Goal: Task Accomplishment & Management: Use online tool/utility

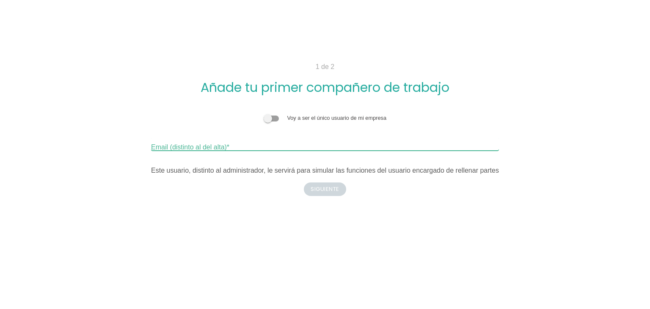
click at [218, 137] on div "Email (distinto al del alta)" at bounding box center [325, 144] width 348 height 14
click at [266, 117] on span at bounding box center [271, 119] width 15 height 6
click at [264, 114] on input "checkbox" at bounding box center [264, 114] width 0 height 0
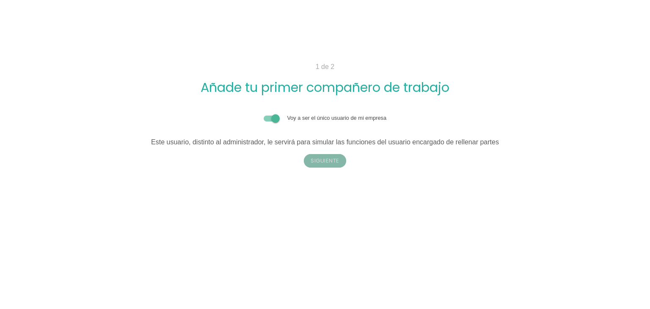
click at [332, 160] on button "Siguiente" at bounding box center [325, 161] width 42 height 14
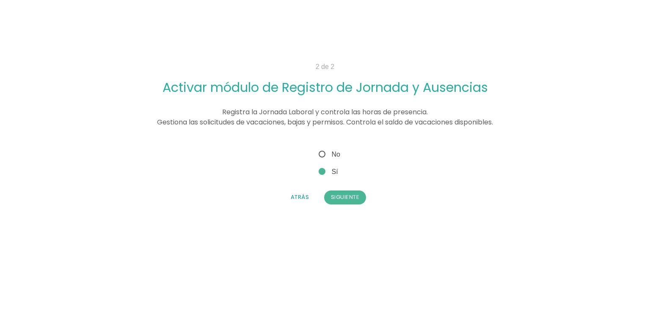
click at [324, 155] on span "No" at bounding box center [328, 154] width 23 height 11
click at [323, 155] on input "No" at bounding box center [320, 152] width 6 height 6
radio input "true"
click at [354, 202] on button "Siguiente" at bounding box center [345, 198] width 42 height 14
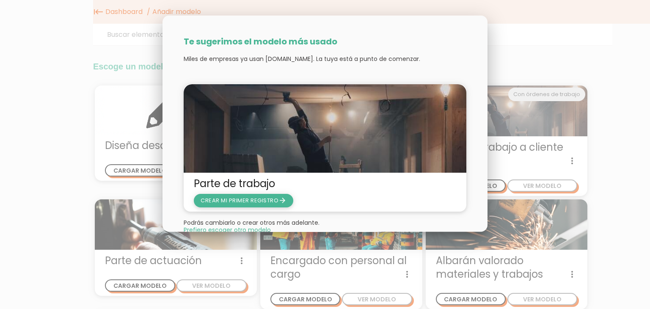
click at [251, 200] on span "CREAR MI PRIMER REGISTRO arrow_forward" at bounding box center [244, 200] width 86 height 8
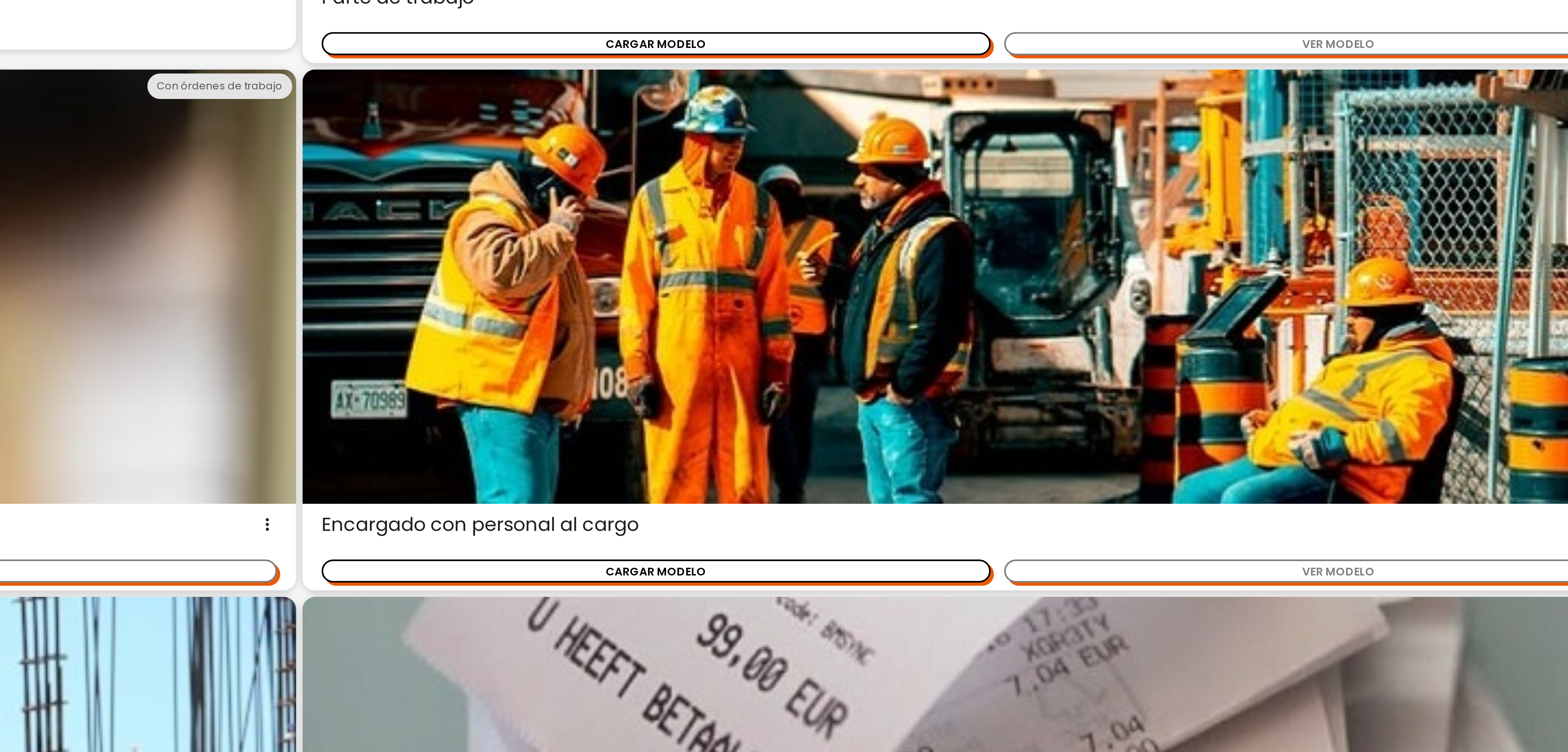
drag, startPoint x: 214, startPoint y: 49, endPoint x: 1215, endPoint y: 371, distance: 1051.5
click at [392, 188] on span "Encargado con personal al cargo Este parte de trabajo está diseñado para un enc…" at bounding box center [1187, 371] width 438 height 9
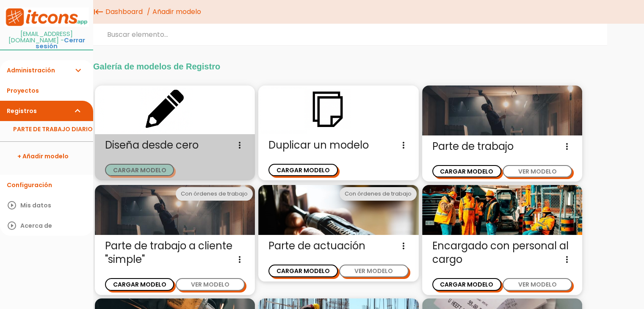
click at [136, 169] on button "CARGAR MODELO" at bounding box center [139, 170] width 69 height 12
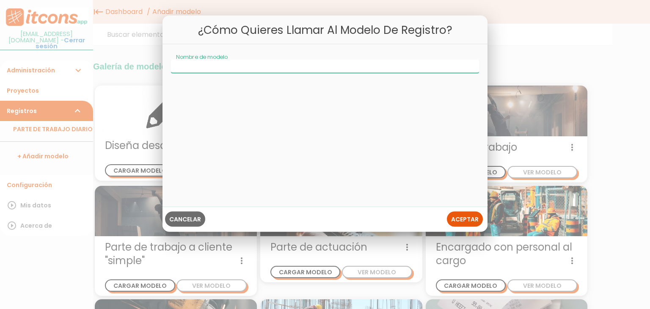
click at [230, 72] on input "Nombre de modelo" at bounding box center [325, 67] width 308 height 14
type input "albaran"
click at [470, 216] on span "Aceptar" at bounding box center [465, 219] width 28 height 8
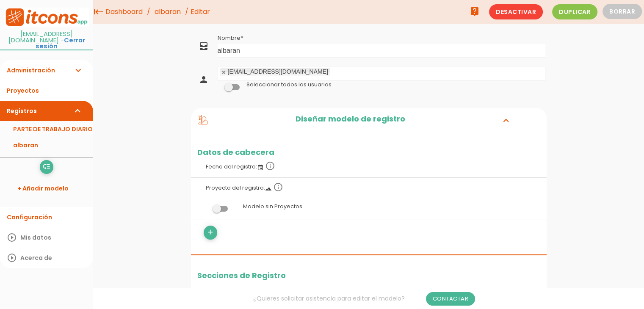
click at [204, 237] on div "add" at bounding box center [283, 233] width 172 height 14
click at [210, 232] on icon "add" at bounding box center [210, 233] width 8 height 14
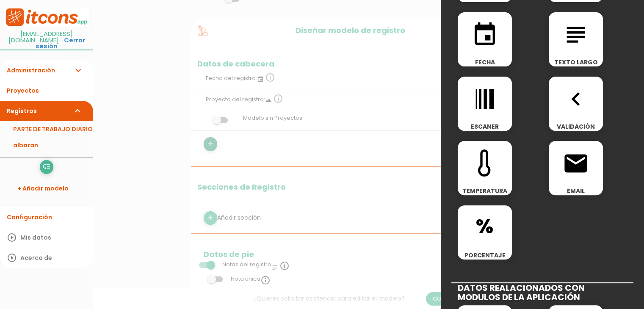
scroll to position [188, 0]
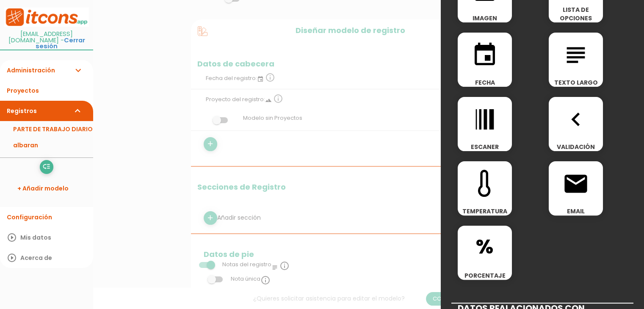
click at [478, 249] on span "%" at bounding box center [485, 244] width 54 height 36
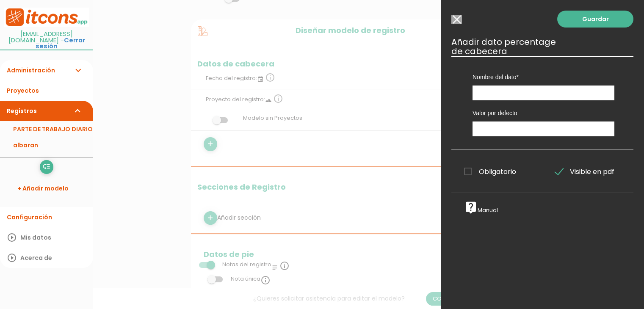
scroll to position [0, 0]
click at [458, 22] on input "Seleccionar todos los usuarios" at bounding box center [456, 19] width 11 height 9
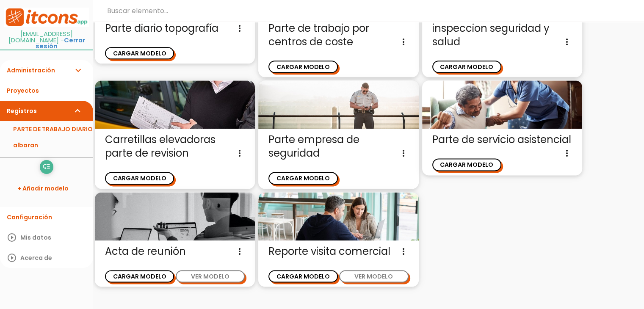
scroll to position [1117, 0]
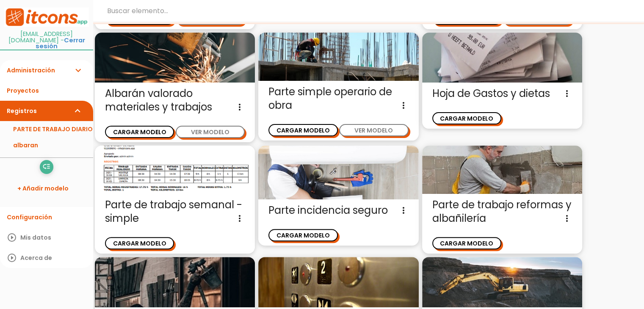
scroll to position [216, 0]
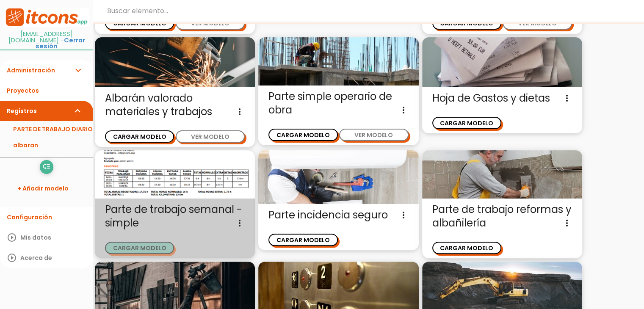
click at [148, 247] on button "CARGAR MODELO" at bounding box center [139, 248] width 69 height 12
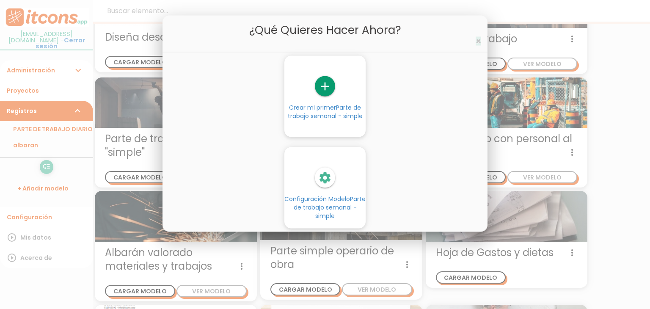
click at [478, 41] on span "×" at bounding box center [479, 41] width 6 height 12
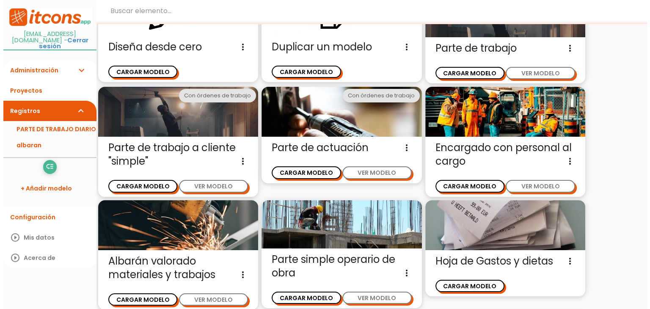
scroll to position [0, 0]
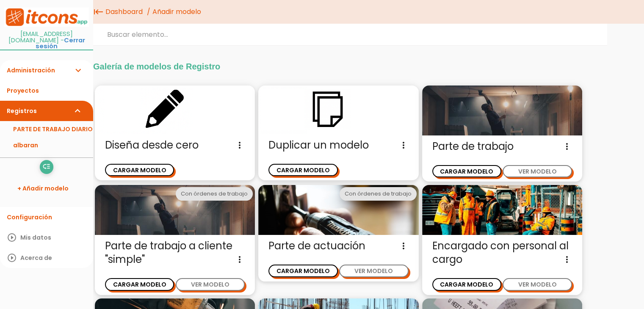
click at [99, 11] on icon "keyboard_tab" at bounding box center [98, 12] width 10 height 24
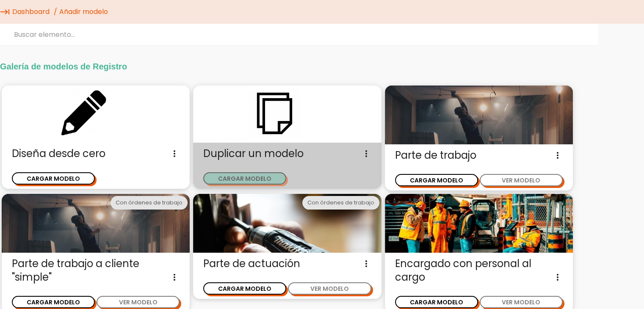
click at [259, 183] on button "CARGAR MODELO" at bounding box center [244, 178] width 83 height 12
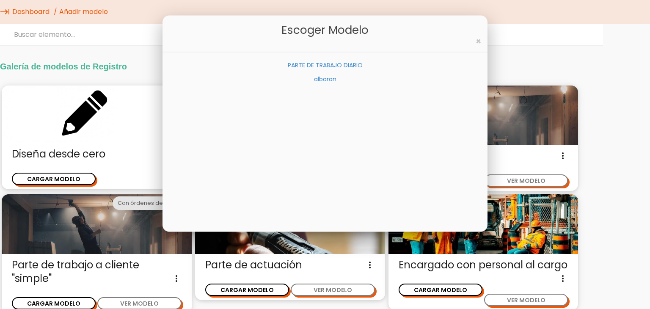
click at [334, 66] on link "PARTE DE TRABAJO DIARIO" at bounding box center [325, 65] width 75 height 8
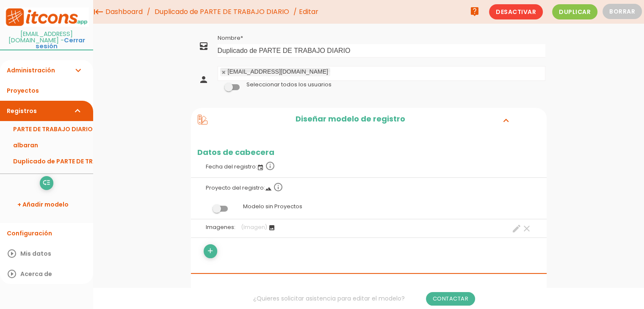
click at [265, 227] on span "(Imagen)" at bounding box center [254, 227] width 26 height 7
click at [268, 227] on icon "image" at bounding box center [271, 227] width 7 height 7
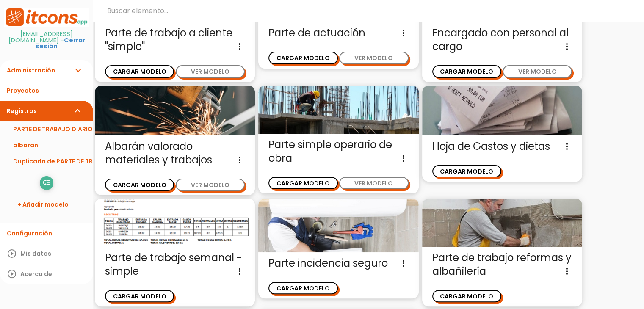
scroll to position [194, 0]
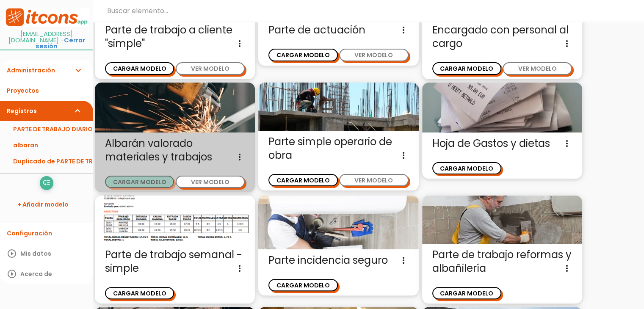
click at [130, 182] on button "CARGAR MODELO" at bounding box center [139, 182] width 69 height 12
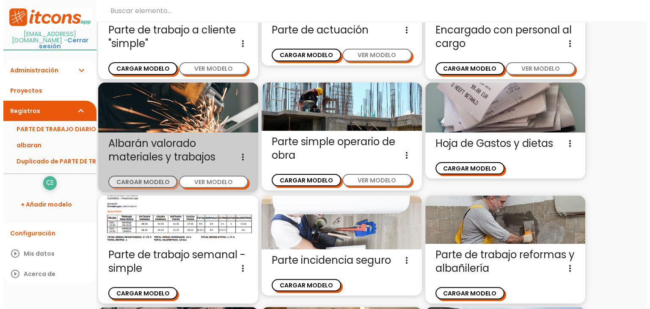
scroll to position [0, 0]
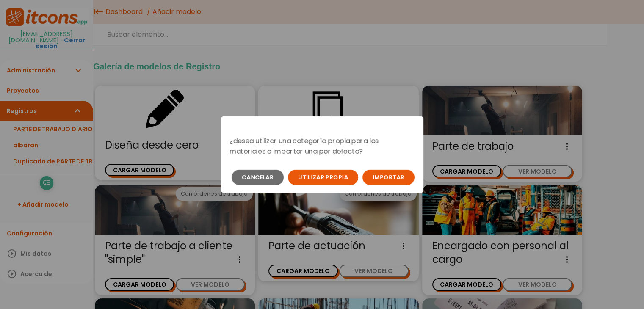
click at [383, 183] on button "Importar" at bounding box center [388, 177] width 52 height 15
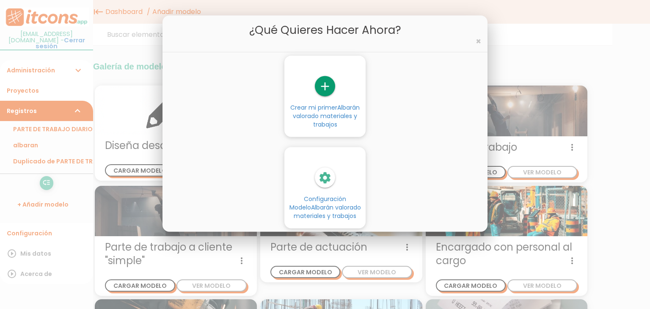
click at [319, 84] on icon "add" at bounding box center [325, 86] width 20 height 20
